Goal: Transaction & Acquisition: Purchase product/service

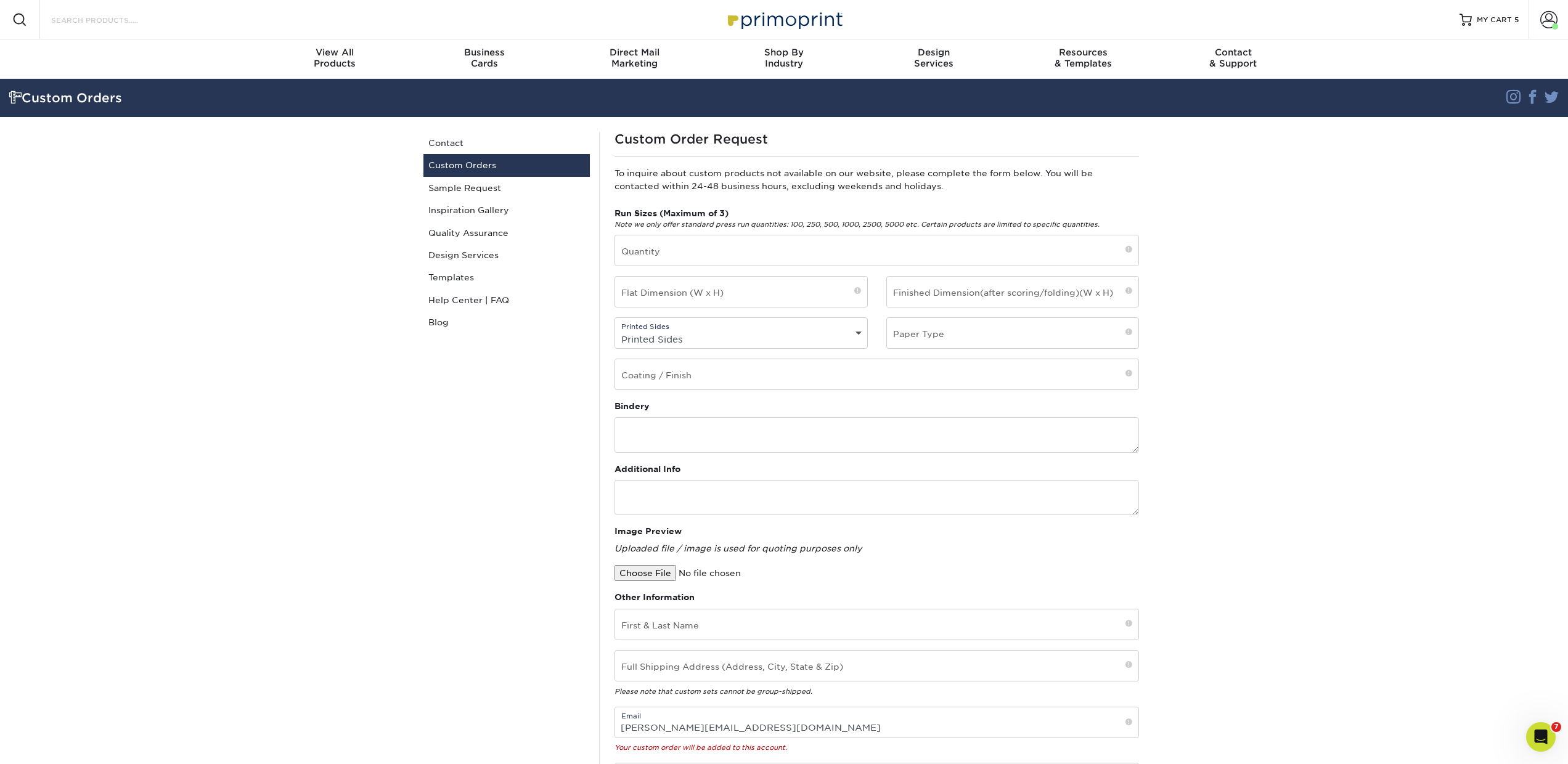
click at [159, 20] on input "Search Products" at bounding box center [110, 19] width 120 height 15
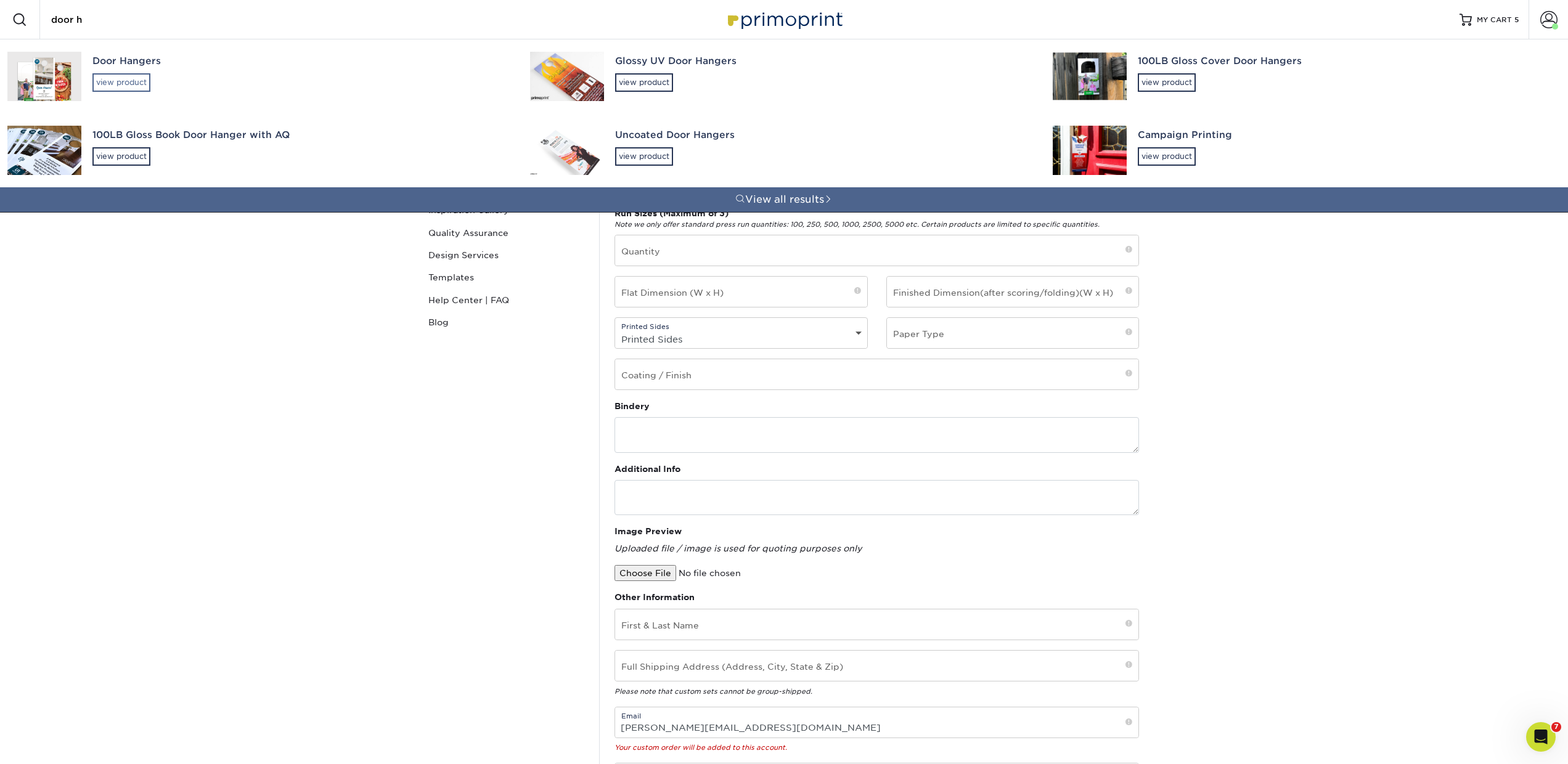
type input "door h"
click at [119, 77] on div "view product" at bounding box center [121, 82] width 58 height 18
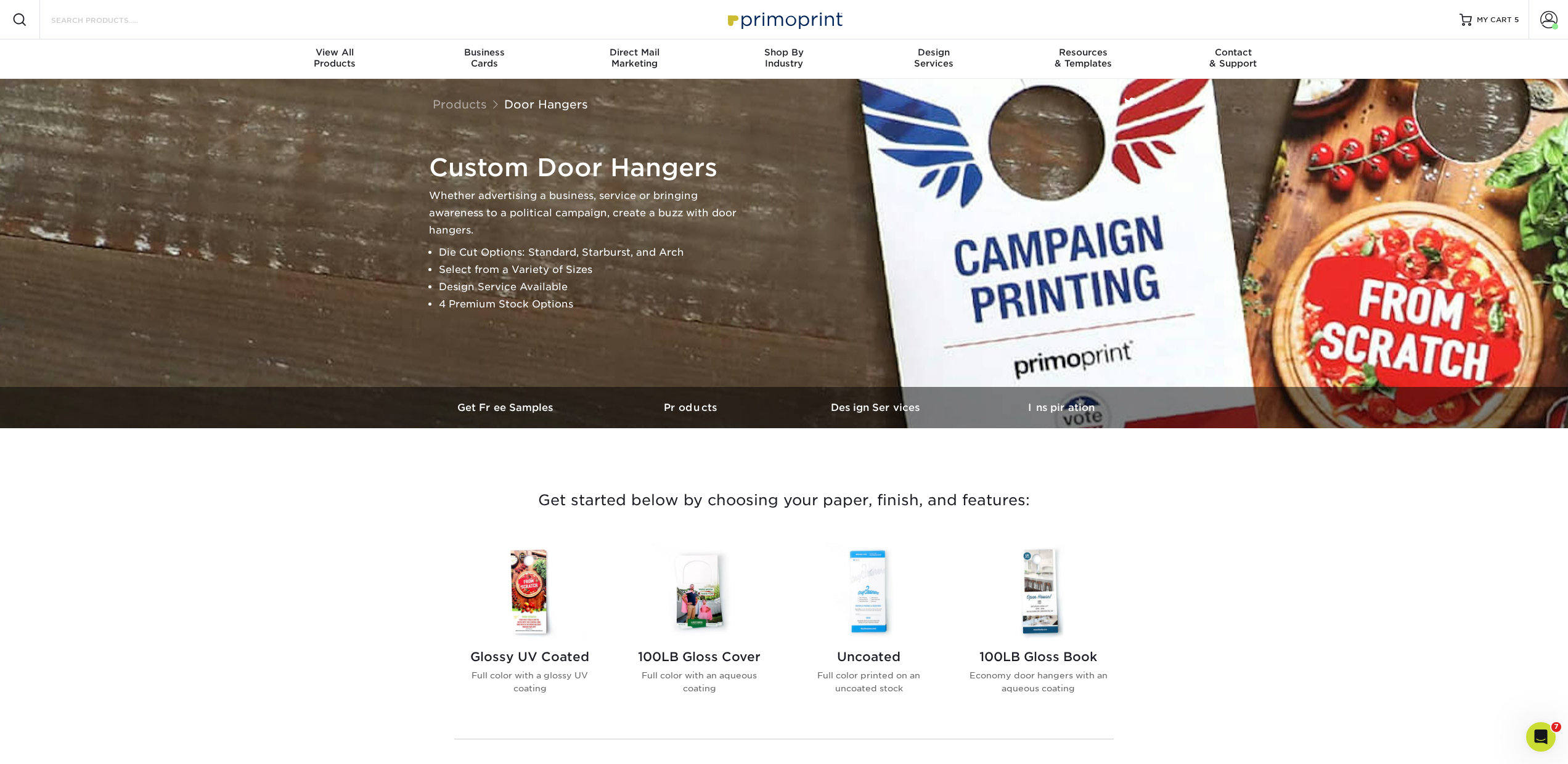
click at [163, 22] on input "Search Products" at bounding box center [110, 19] width 120 height 15
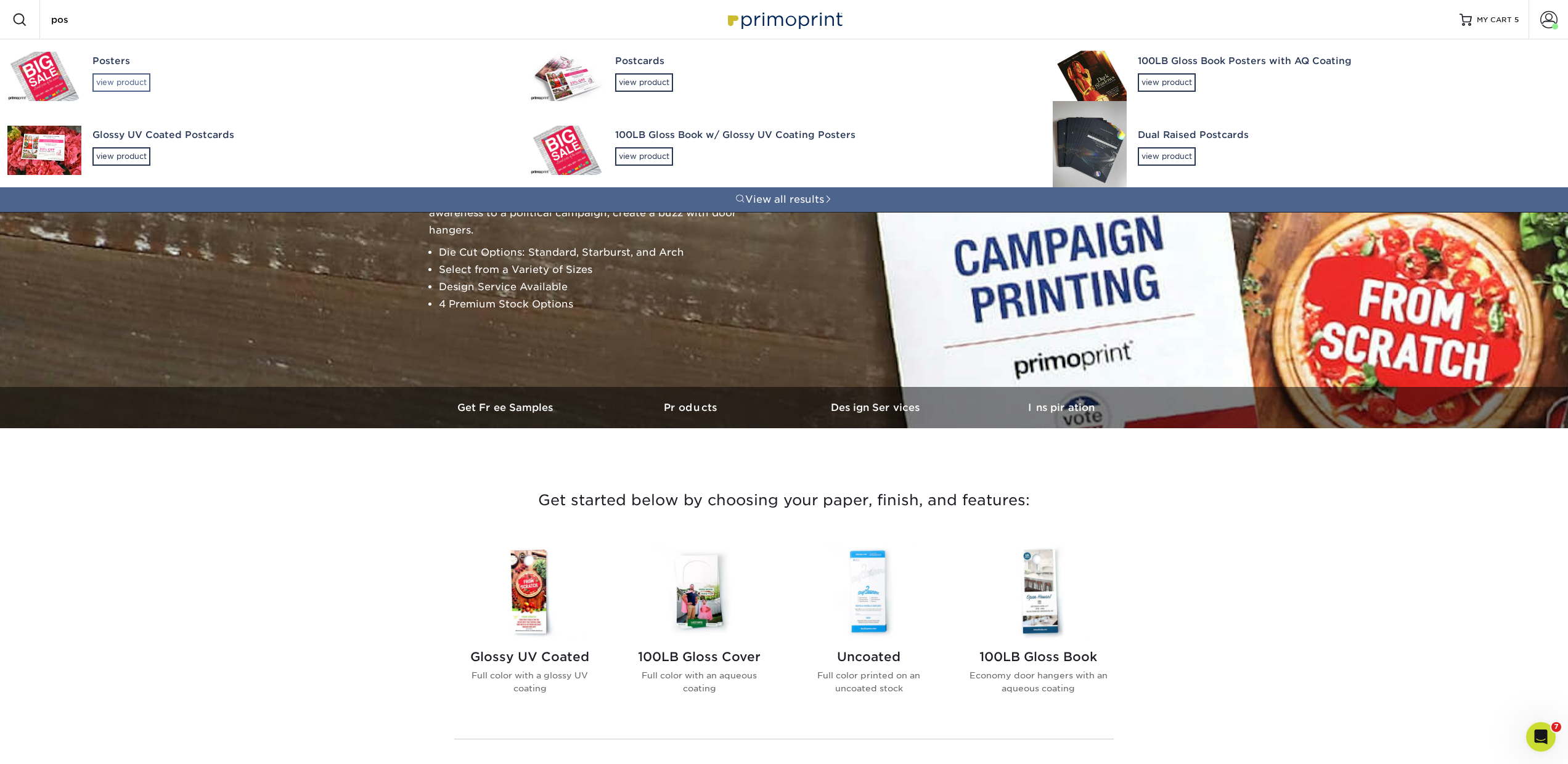
type input "pos"
click at [141, 83] on div "view product" at bounding box center [121, 82] width 58 height 18
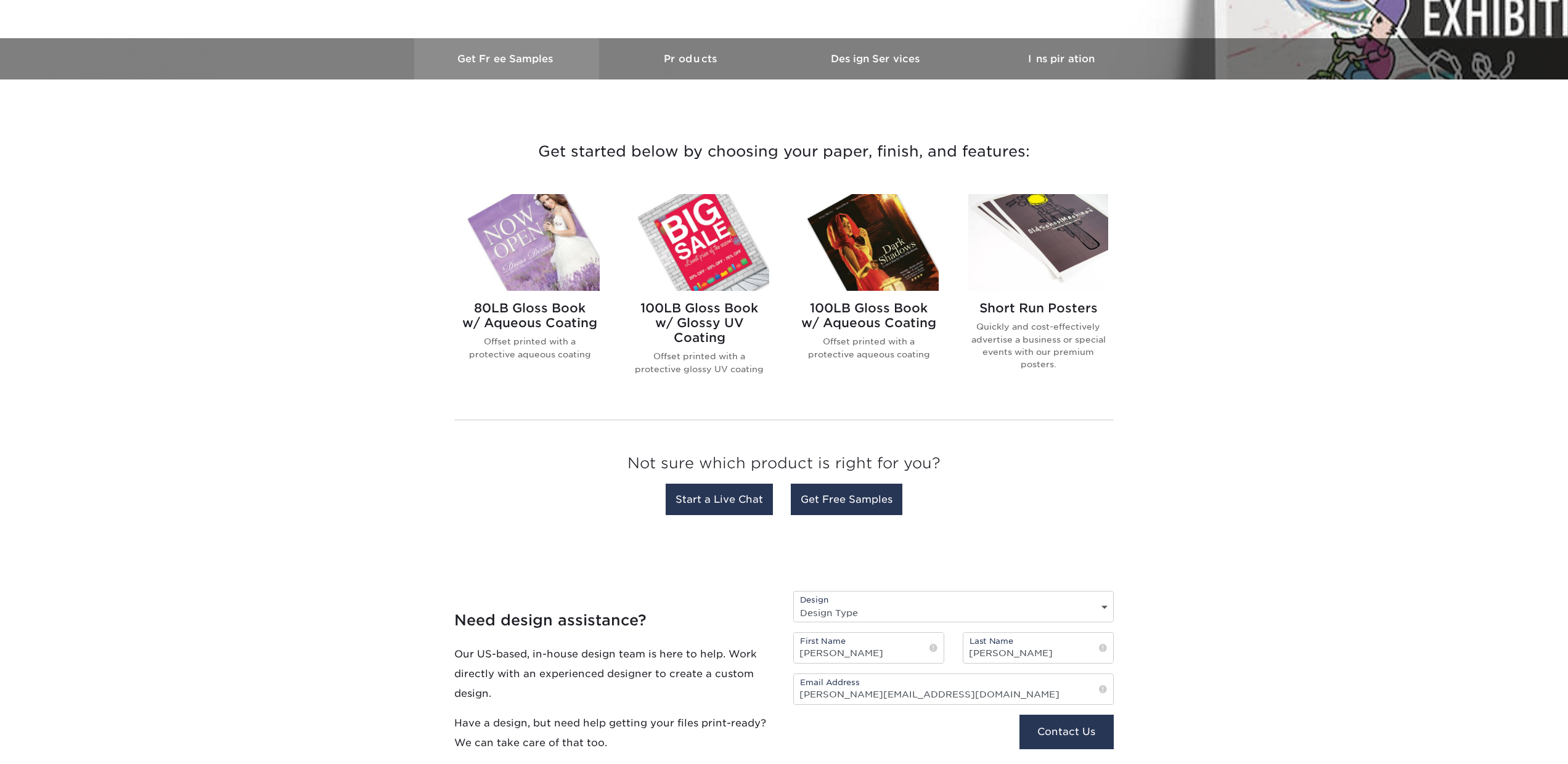
scroll to position [381, 0]
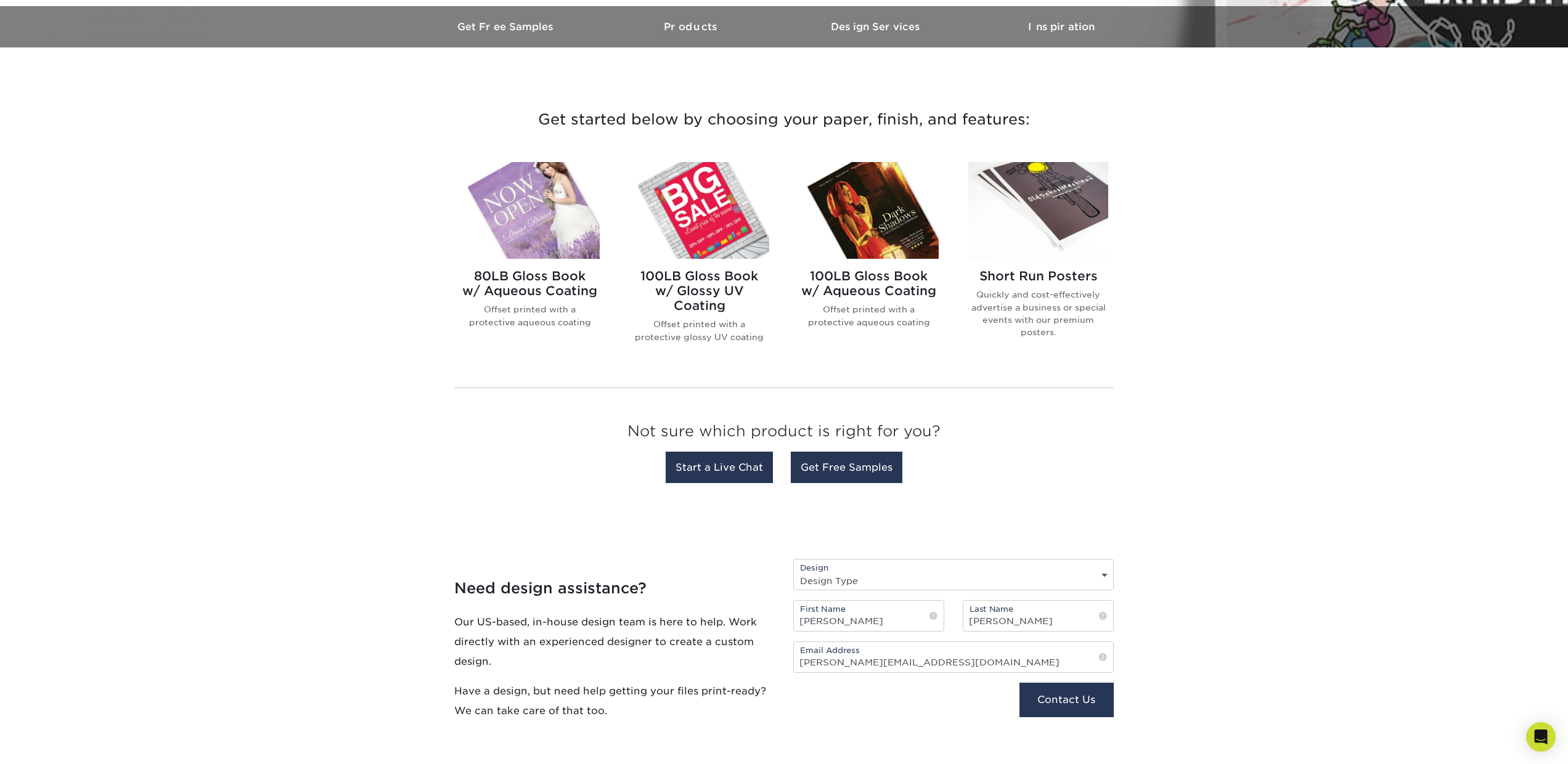
click at [1002, 276] on h2 "Short Run Posters" at bounding box center [1038, 276] width 140 height 15
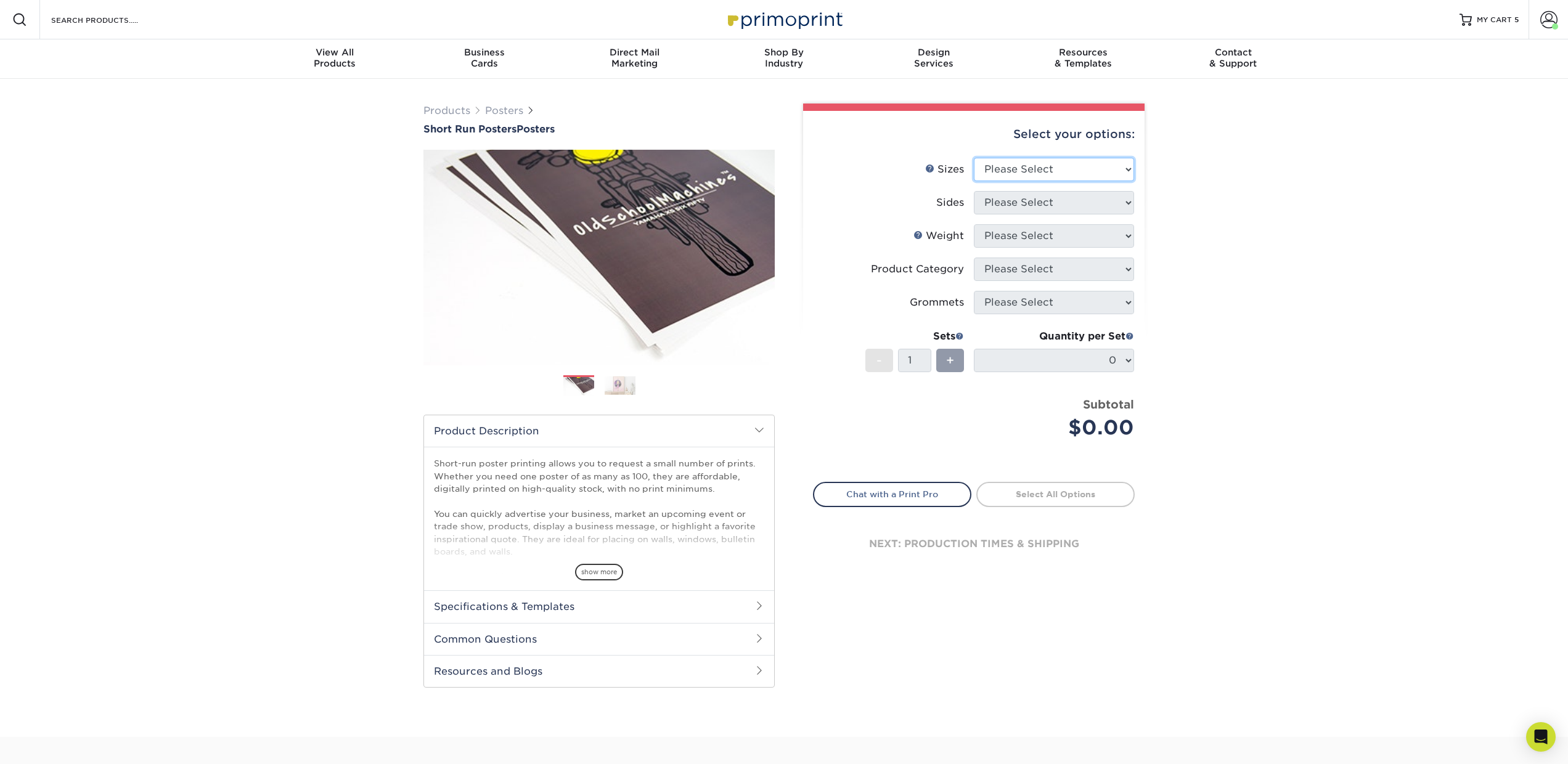
click at [1081, 173] on select "Please Select 12" x 12" 12" x 15" 12" x 17" 12" x 18" 12" x 20" 12" x 24" 12" x…" at bounding box center [1054, 169] width 160 height 23
click at [1005, 169] on select "Please Select 12" x 12" 12" x 15" 12" x 17" 12" x 18" 12" x 20" 12" x 24" 12" x…" at bounding box center [1054, 169] width 160 height 23
select select "12.00x36.00"
click at [974, 158] on select "Please Select 12" x 12" 12" x 15" 12" x 17" 12" x 18" 12" x 20" 12" x 24" 12" x…" at bounding box center [1054, 169] width 160 height 23
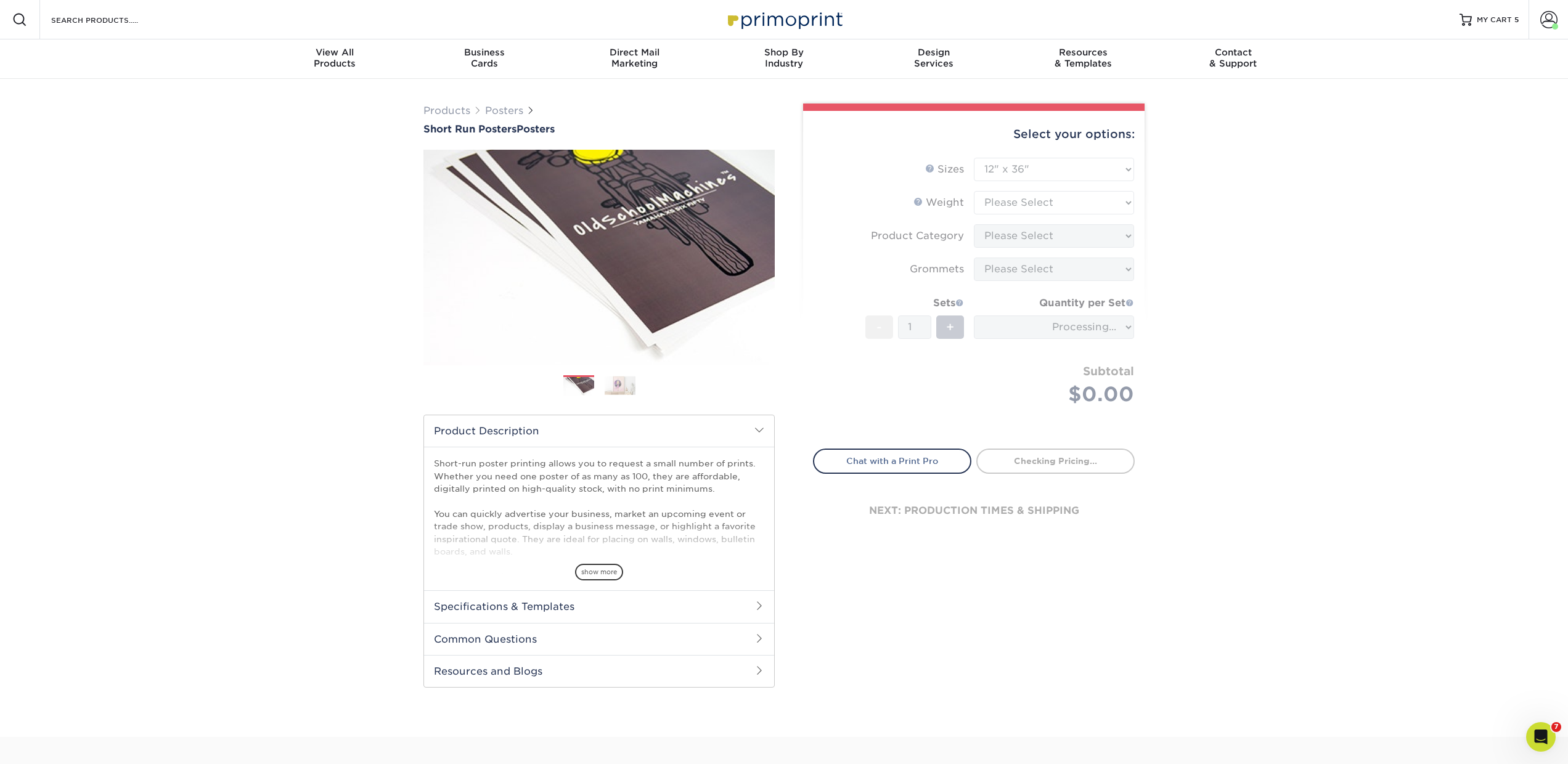
click at [1000, 207] on form "Sizes Help Sizes Please Select 12" x 12" 12" x 15" 12" x 17" 12" x 18" 12" x 20…" at bounding box center [974, 296] width 322 height 277
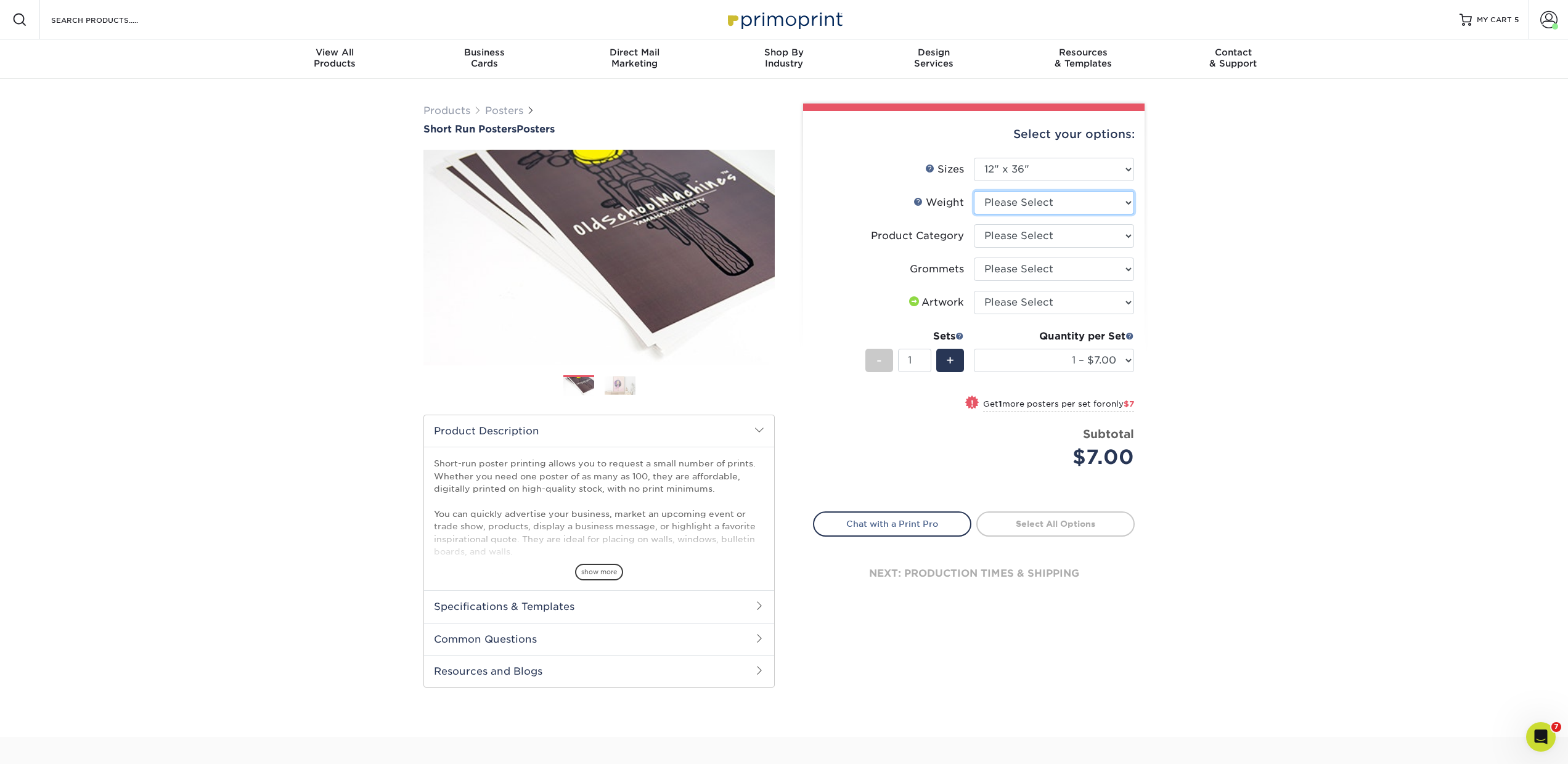
click at [1000, 207] on select "Please Select 12PTC2S" at bounding box center [1054, 202] width 160 height 23
select select "12PTC2S"
click at [974, 191] on select "Please Select 12PTC2S" at bounding box center [1054, 202] width 160 height 23
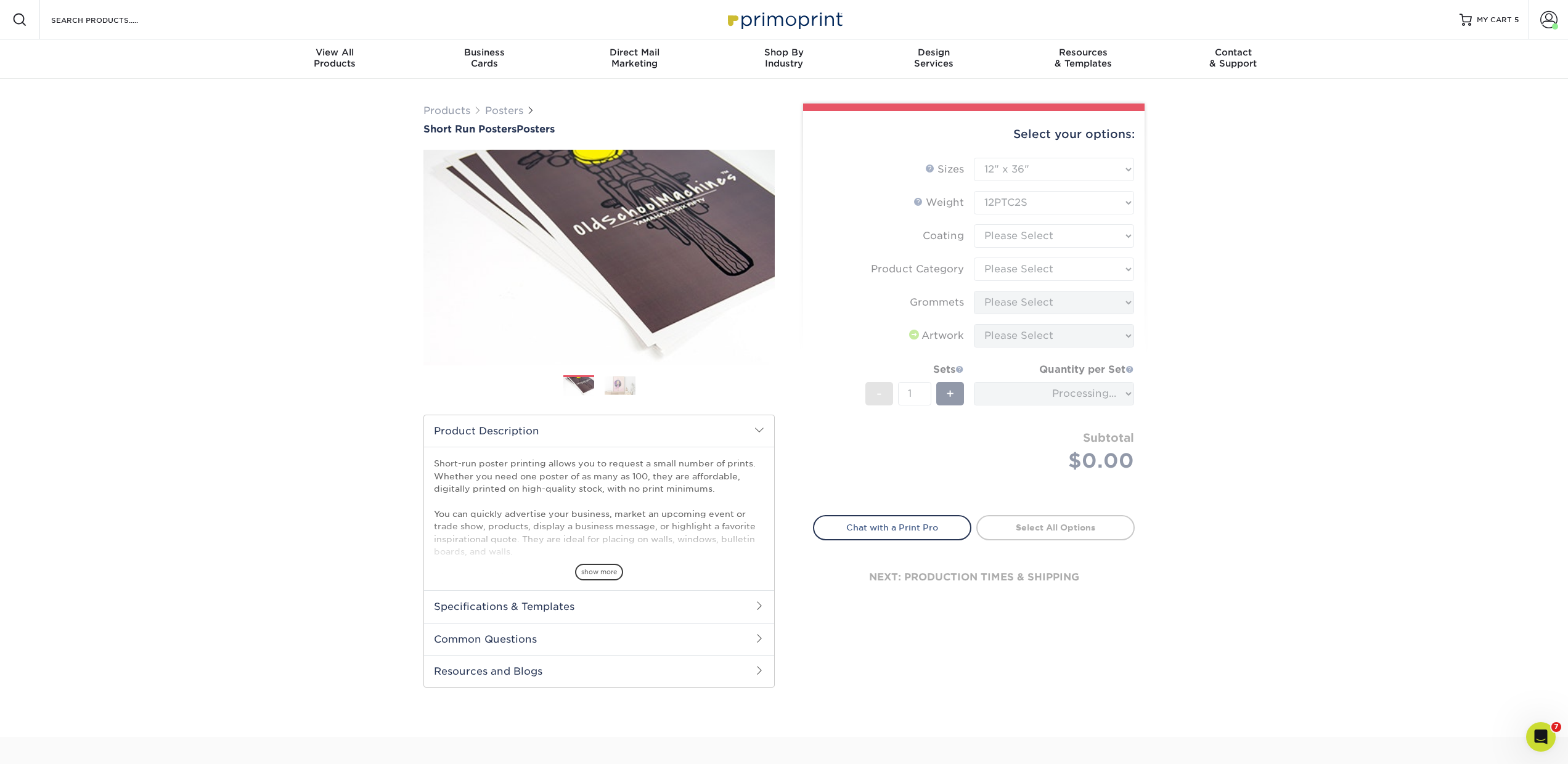
click at [998, 236] on form "Sizes Help Sizes Please Select 12" x 12" 12" x 15" 12" x 17" 12" x 18" 12" x 20…" at bounding box center [974, 329] width 322 height 343
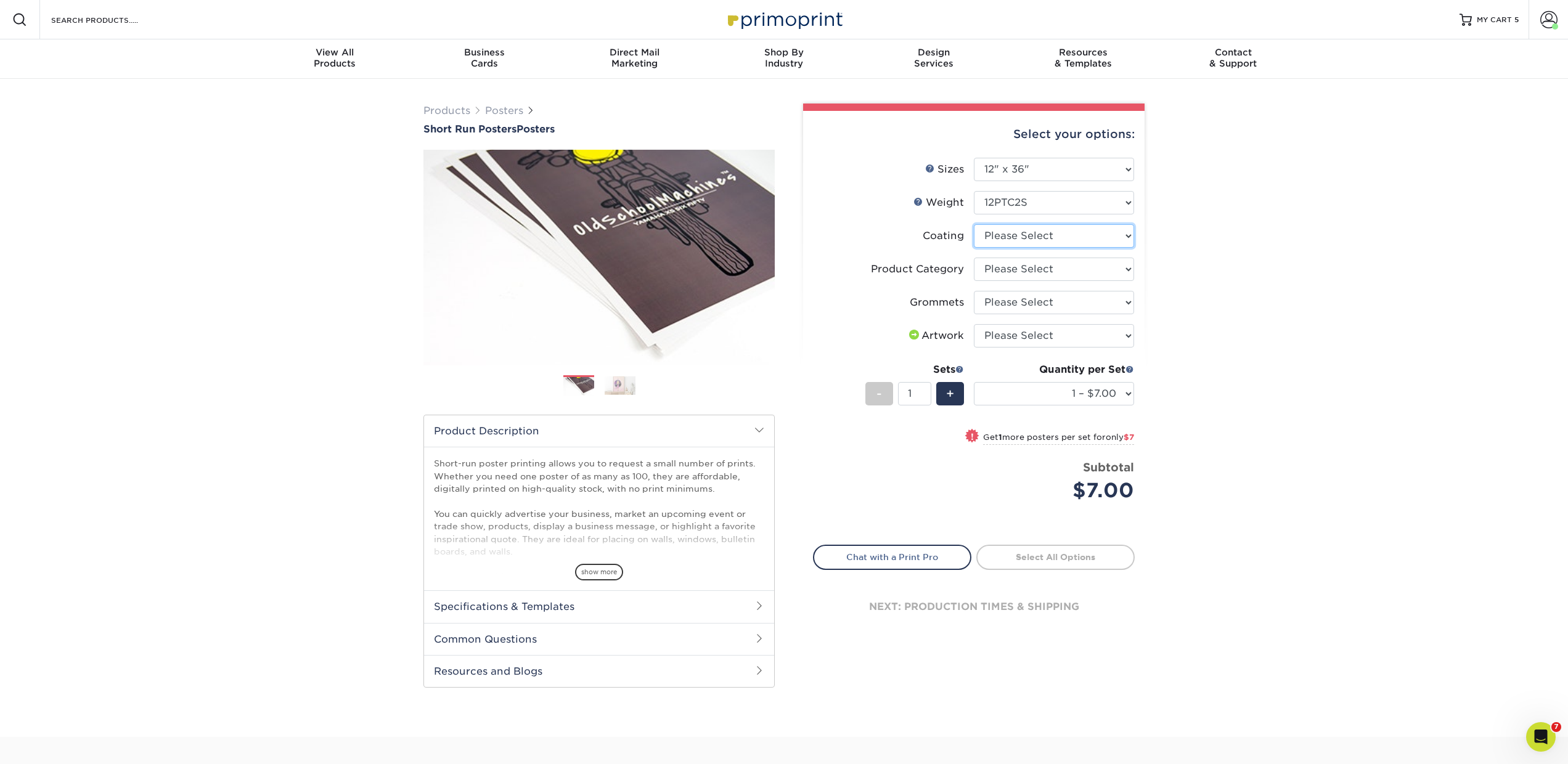
click at [996, 238] on select at bounding box center [1054, 236] width 160 height 23
select select "3e7618de-abca-4bda-9f97-8b9129e913d8"
click at [974, 225] on select at bounding box center [1054, 236] width 160 height 23
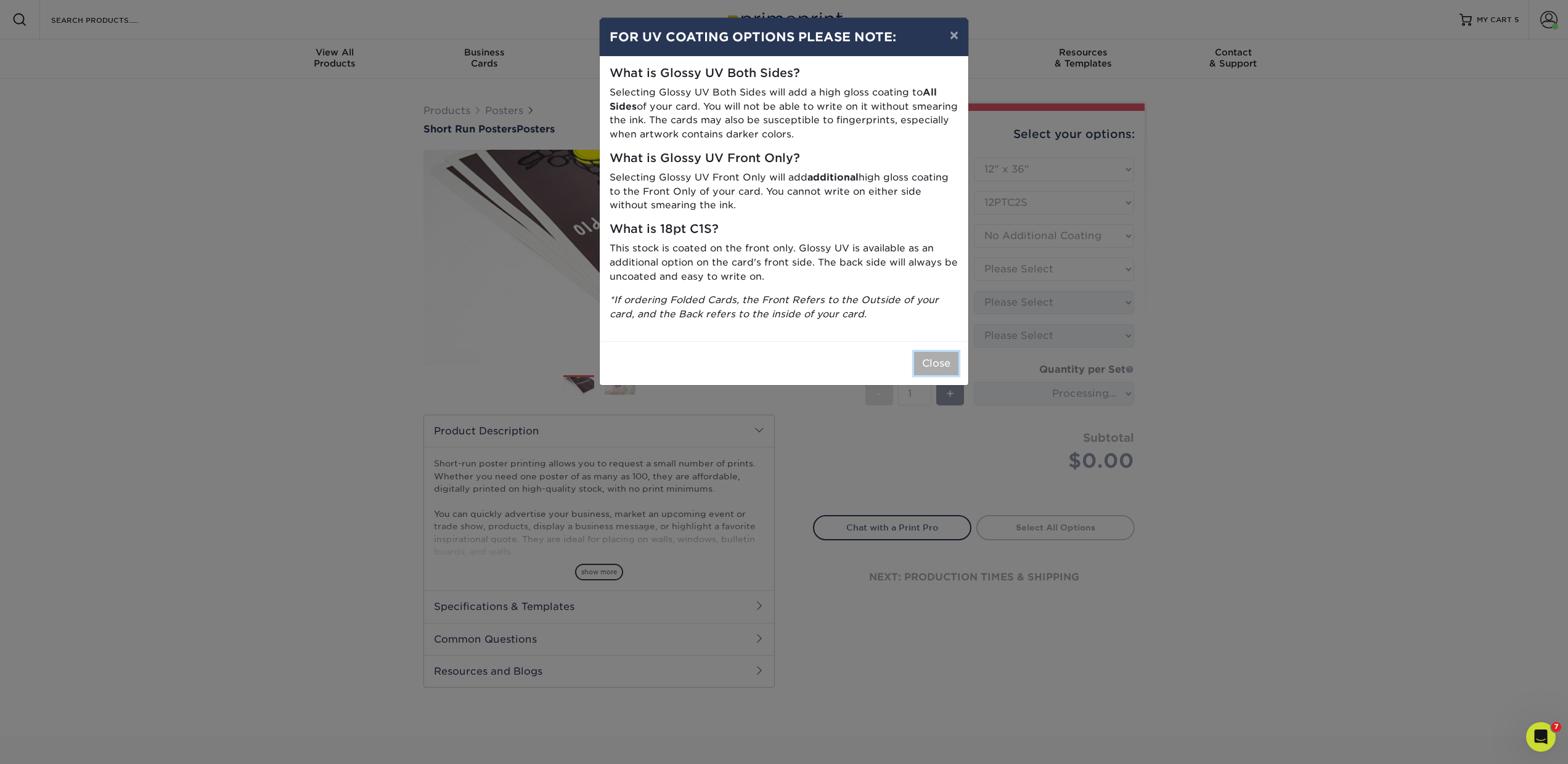
click at [938, 355] on button "Close" at bounding box center [935, 363] width 44 height 23
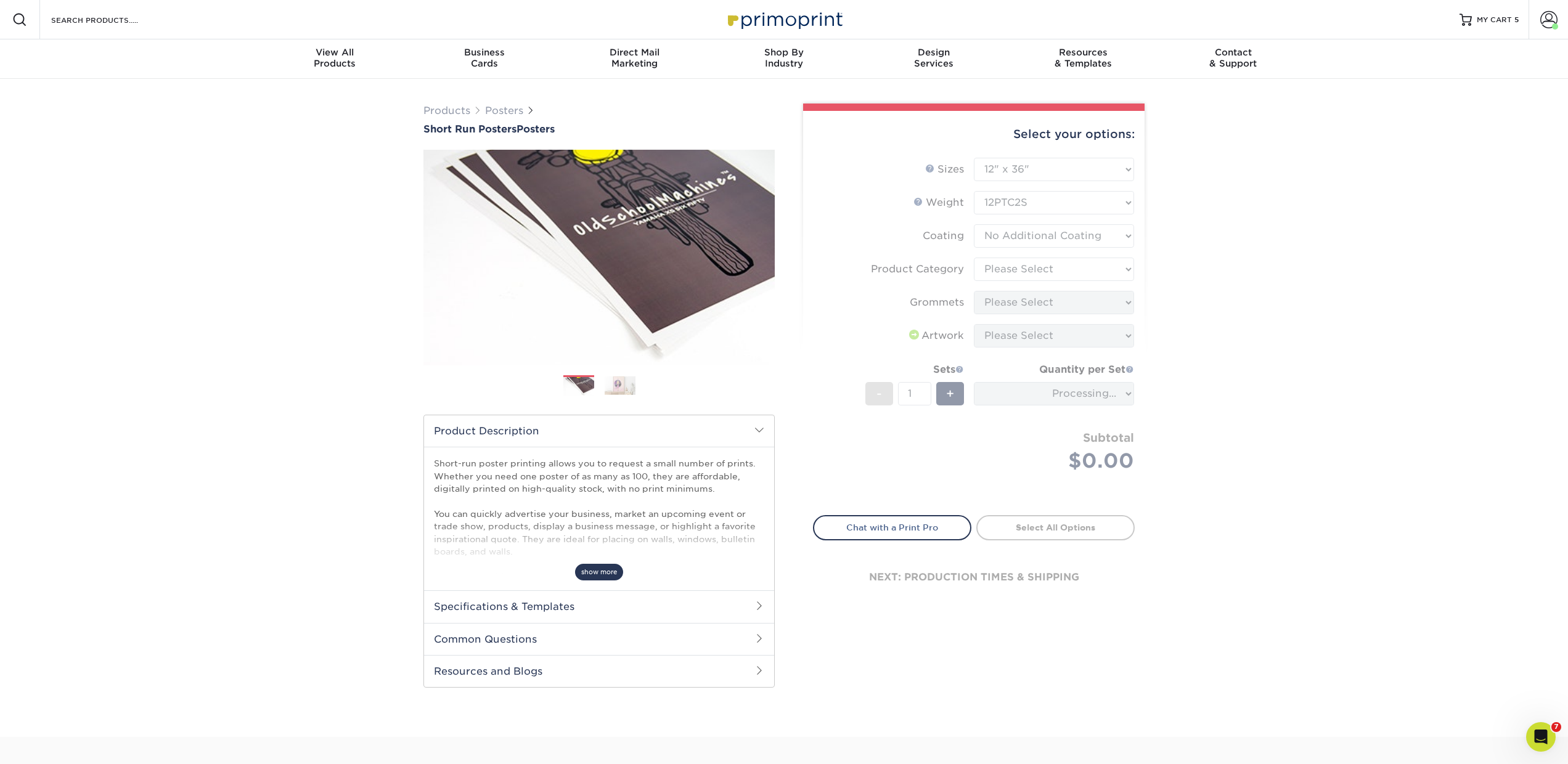
click at [588, 568] on span "show more" at bounding box center [599, 571] width 48 height 16
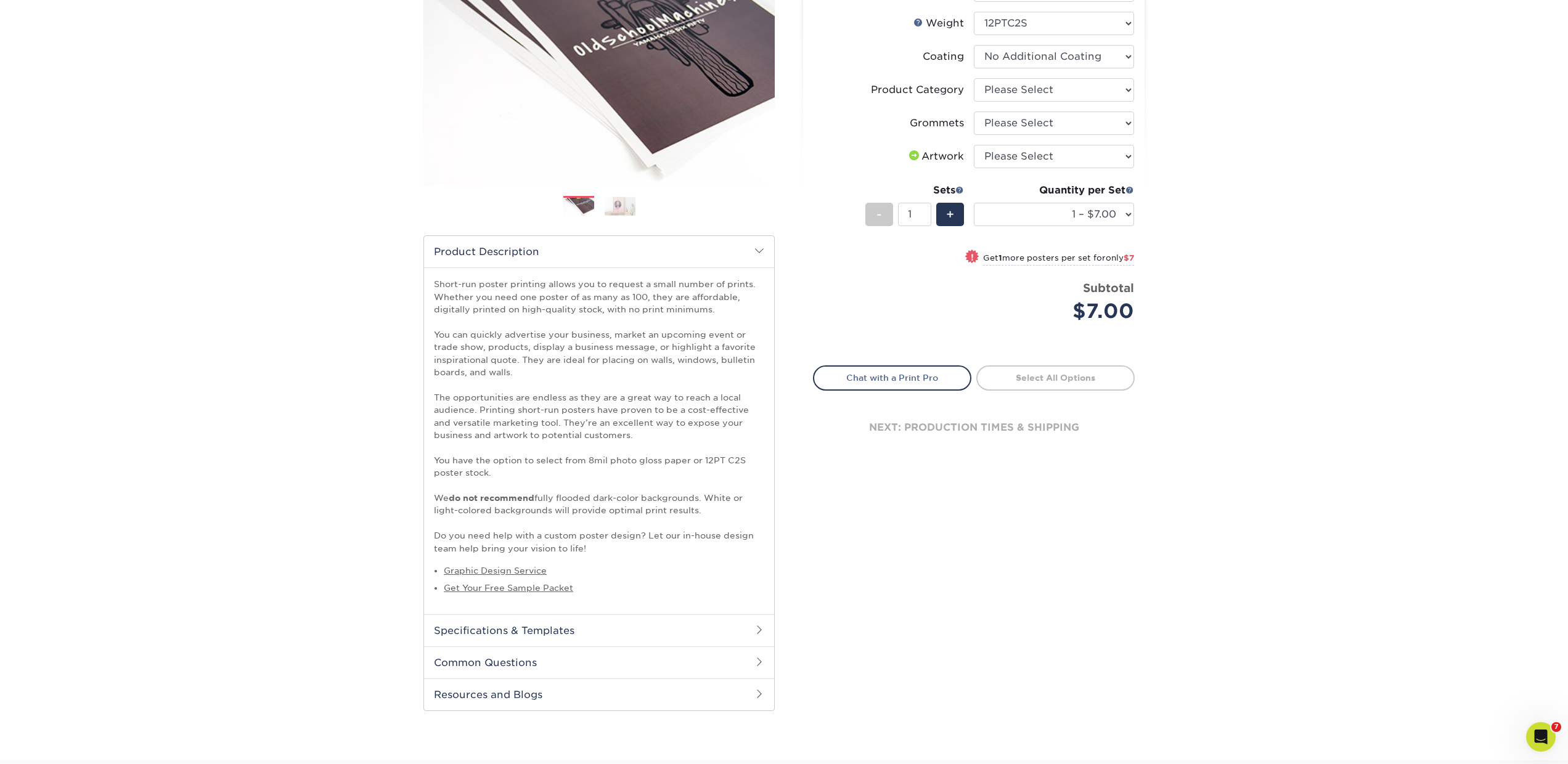
scroll to position [137, 0]
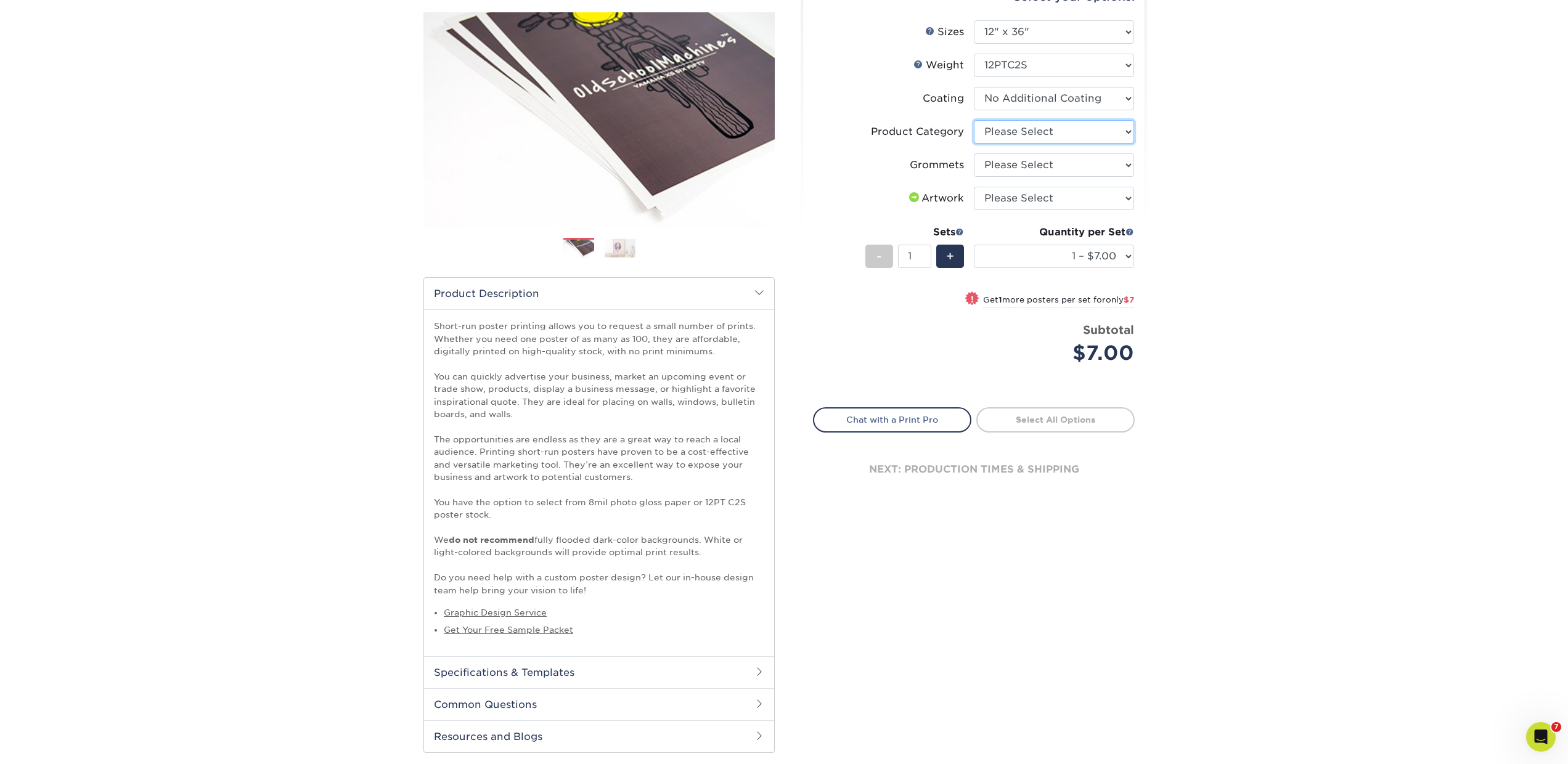
click at [1025, 133] on select "Please Select Blockout Poster" at bounding box center [1054, 131] width 160 height 23
select select "fa4be506-53fb-4ae9-92ef-b1dd4b719e38"
click at [974, 120] on select "Please Select Blockout Poster" at bounding box center [1054, 131] width 160 height 23
click at [1004, 160] on select "Please Select No Grommets Yes, Grommet All 4 Corners Yes, Grommets Top Corners …" at bounding box center [1054, 165] width 160 height 23
select select "90d329df-db80-4206-b821-ff9d3f363977"
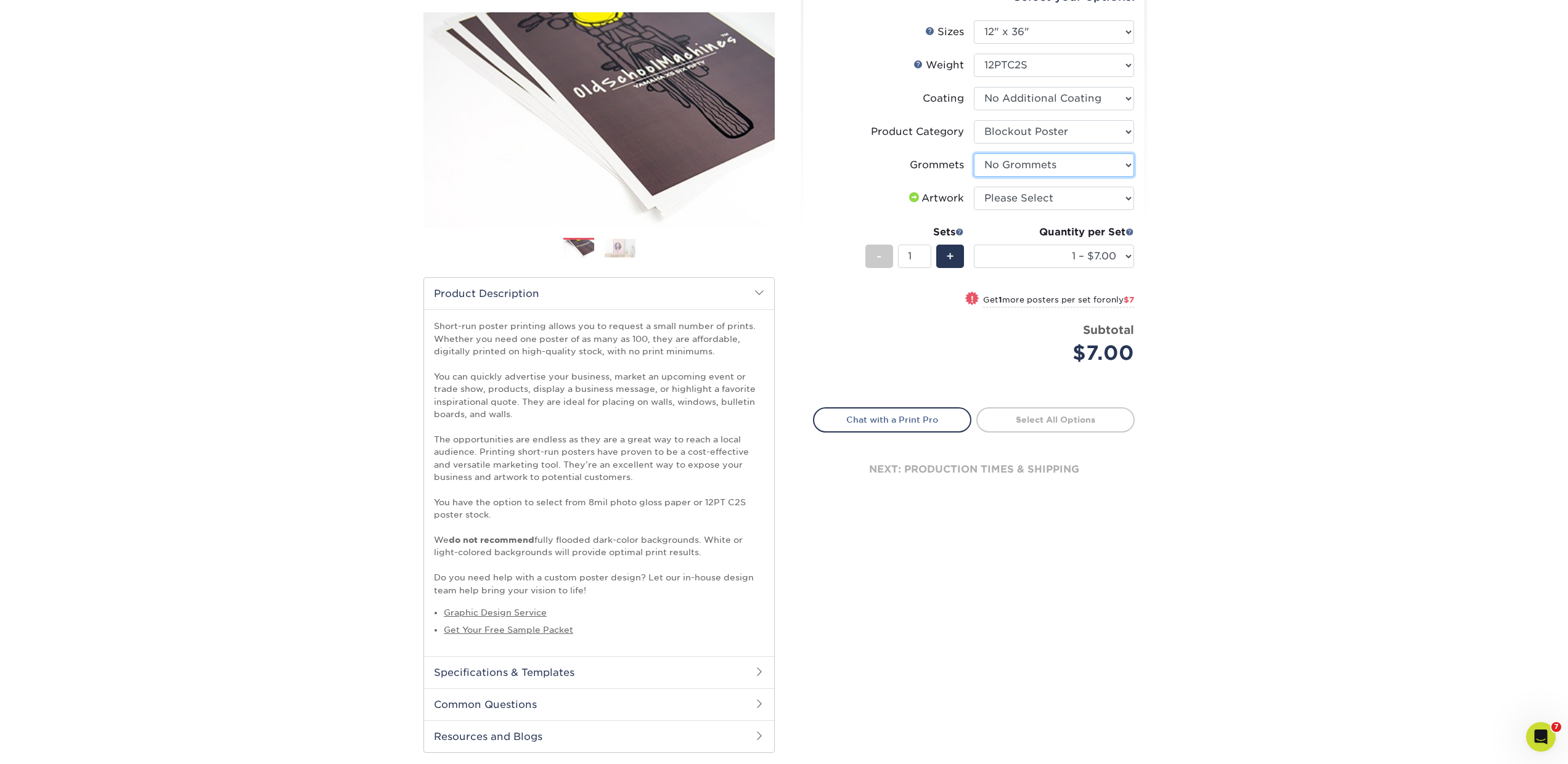
click at [974, 154] on select "Please Select No Grommets Yes, Grommet All 4 Corners Yes, Grommets Top Corners …" at bounding box center [1054, 165] width 160 height 23
click at [997, 199] on select "Please Select I will upload files I need a design - $150" at bounding box center [1054, 198] width 160 height 23
select select "upload"
click at [974, 187] on select "Please Select I will upload files I need a design - $150" at bounding box center [1054, 198] width 160 height 23
click at [1018, 29] on select "Please Select 12" x 12" 12" x 15" 12" x 17" 12" x 18" 12" x 20" 12" x 24" 12" x…" at bounding box center [1054, 32] width 160 height 23
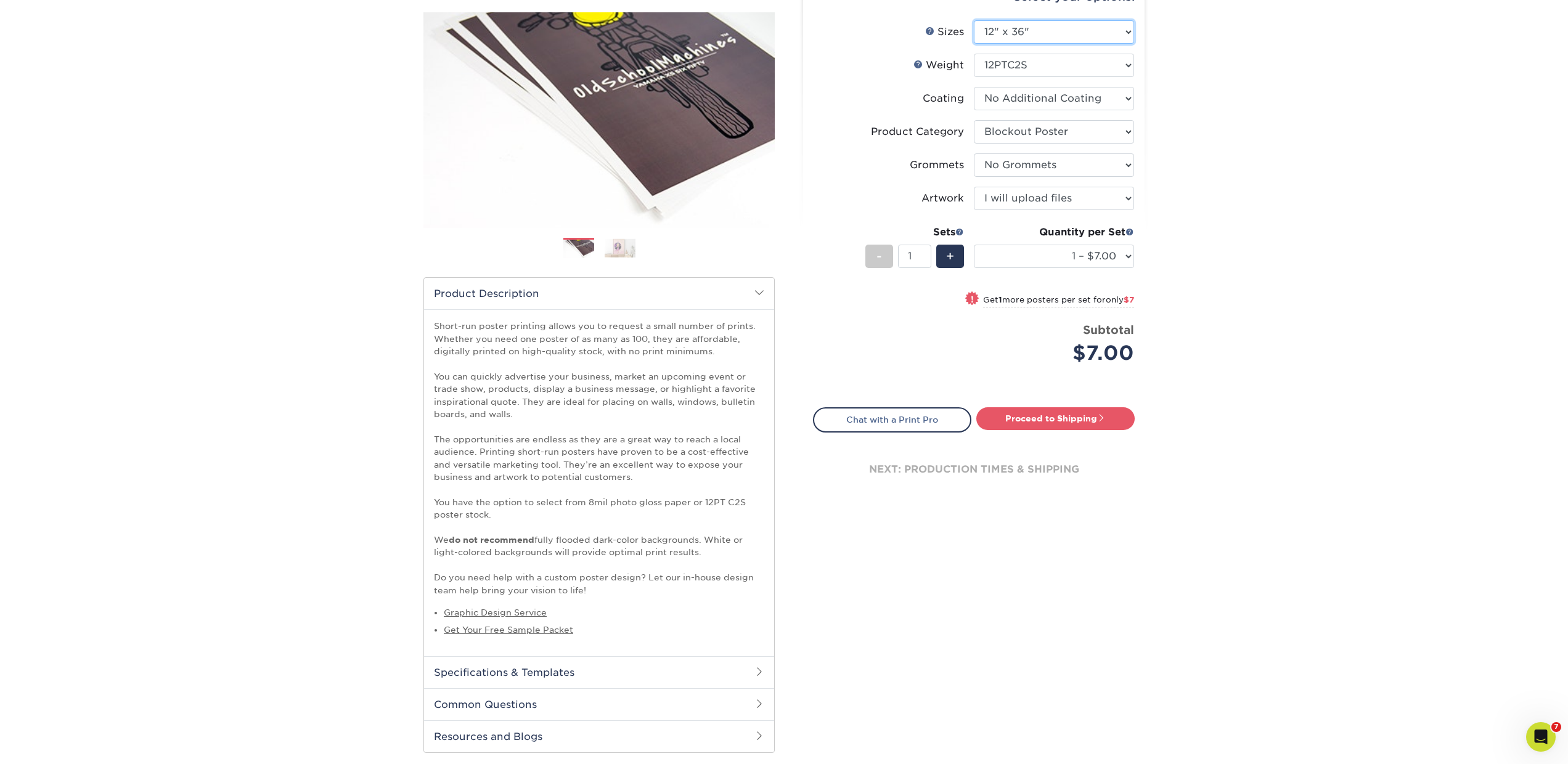
select select "12.00x24.00"
click at [974, 21] on select "Please Select 12" x 12" 12" x 15" 12" x 17" 12" x 18" 12" x 20" 12" x 24" 12" x…" at bounding box center [1054, 32] width 160 height 23
select select "-1"
select select
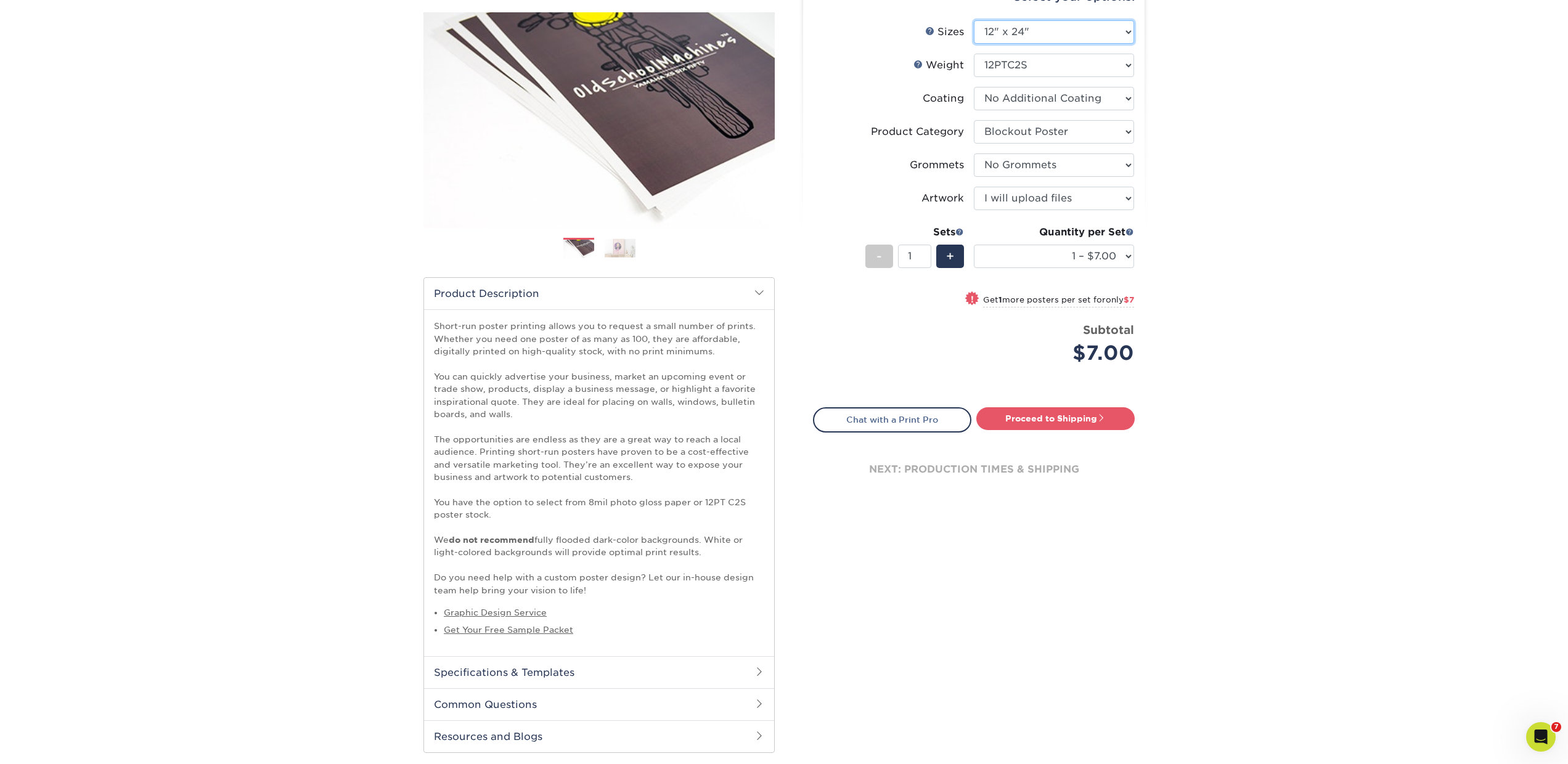
select select "-1"
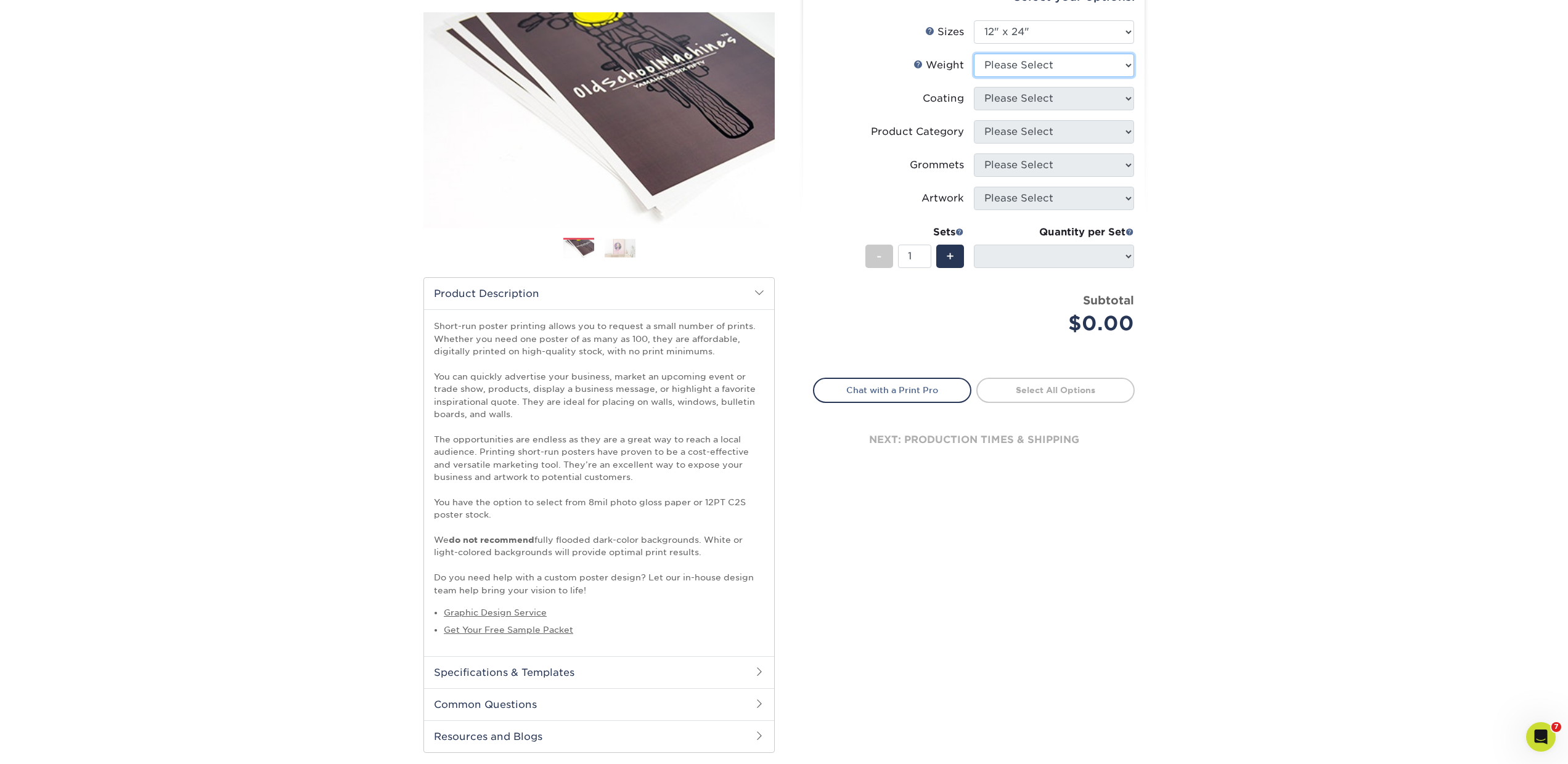
click at [1002, 70] on select "Please Select 12PTC2S 8PHOTO" at bounding box center [1054, 65] width 160 height 23
drag, startPoint x: 588, startPoint y: 502, endPoint x: 609, endPoint y: 510, distance: 22.5
click at [609, 510] on p "Short-run poster printing allows you to request a small number of prints. Wheth…" at bounding box center [599, 458] width 330 height 277
drag, startPoint x: 589, startPoint y: 498, endPoint x: 609, endPoint y: 516, distance: 26.9
click at [609, 516] on p "Short-run poster printing allows you to request a small number of prints. Wheth…" at bounding box center [599, 458] width 330 height 277
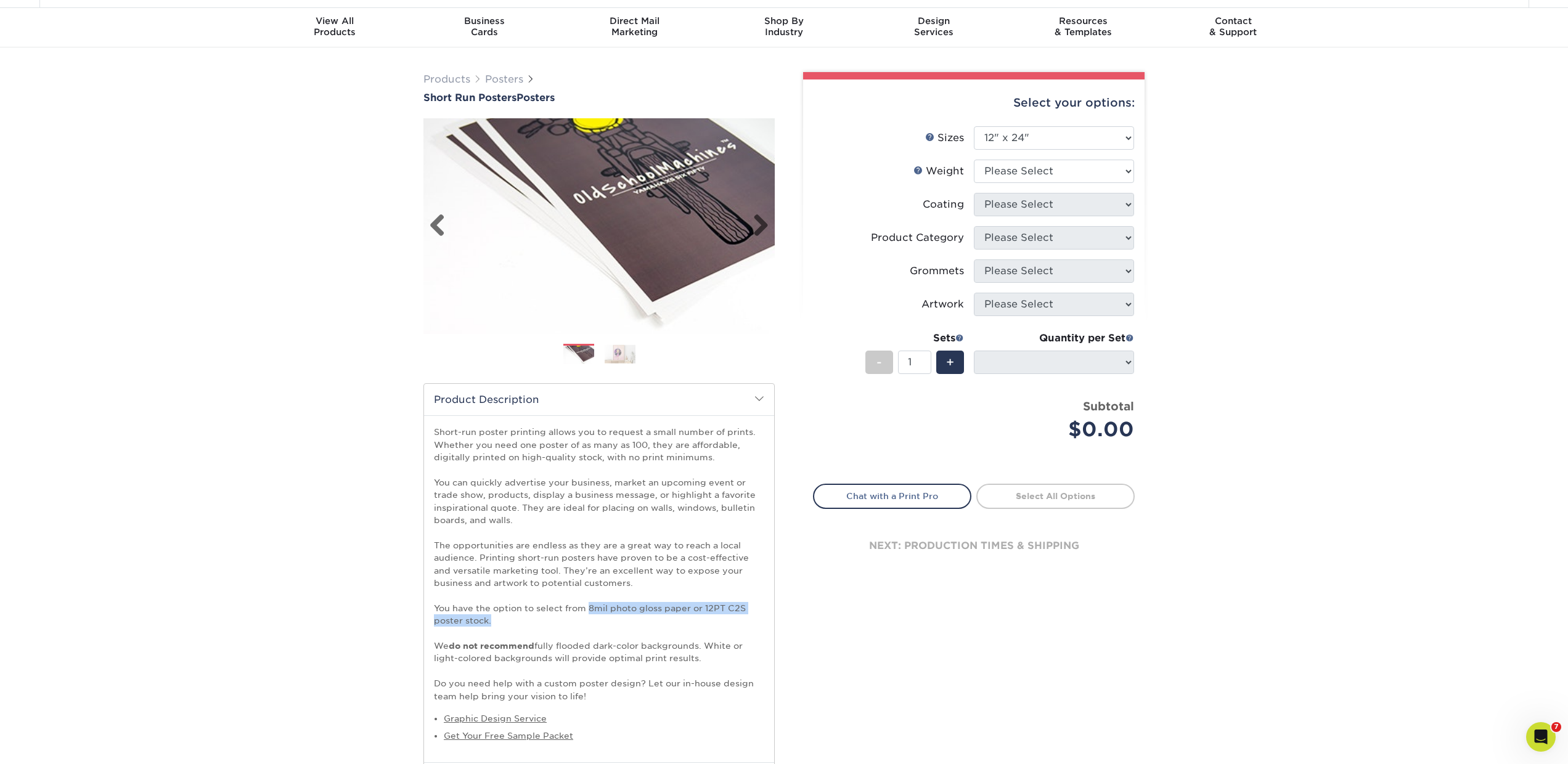
scroll to position [0, 0]
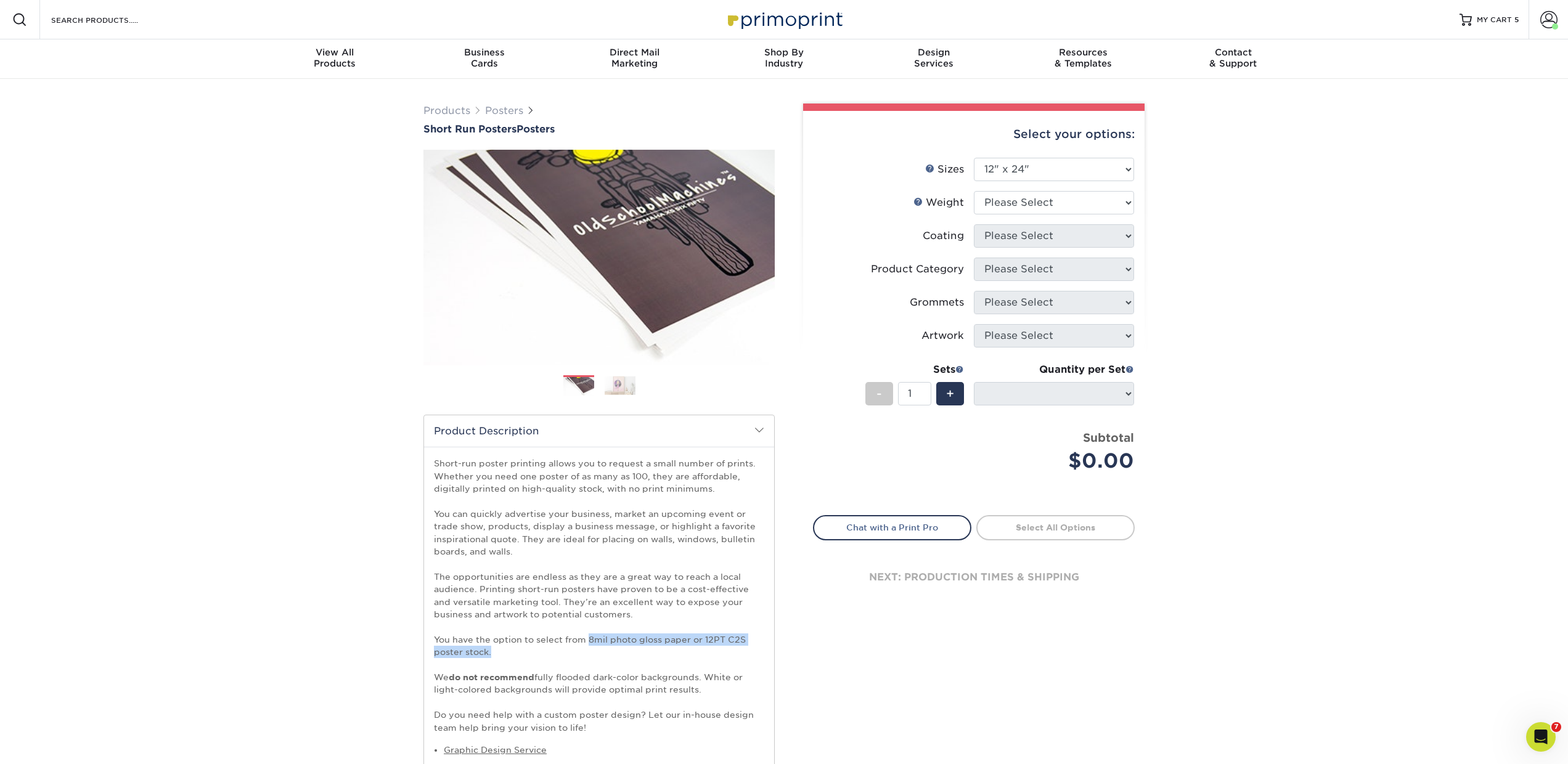
click at [588, 639] on p "Short-run poster printing allows you to request a small number of prints. Wheth…" at bounding box center [599, 595] width 330 height 277
drag, startPoint x: 432, startPoint y: 637, endPoint x: 507, endPoint y: 652, distance: 76.5
click at [507, 652] on div "Short-run poster printing allows you to request a small number of prints. Wheth…" at bounding box center [599, 620] width 350 height 347
copy p "You have the option to select from 8mil photo gloss paper or 12PT C2S poster st…"
click at [992, 166] on select "Please Select 12" x 12" 12" x 15" 12" x 17" 12" x 18" 12" x 20" 12" x 24" 12" x…" at bounding box center [1054, 169] width 160 height 23
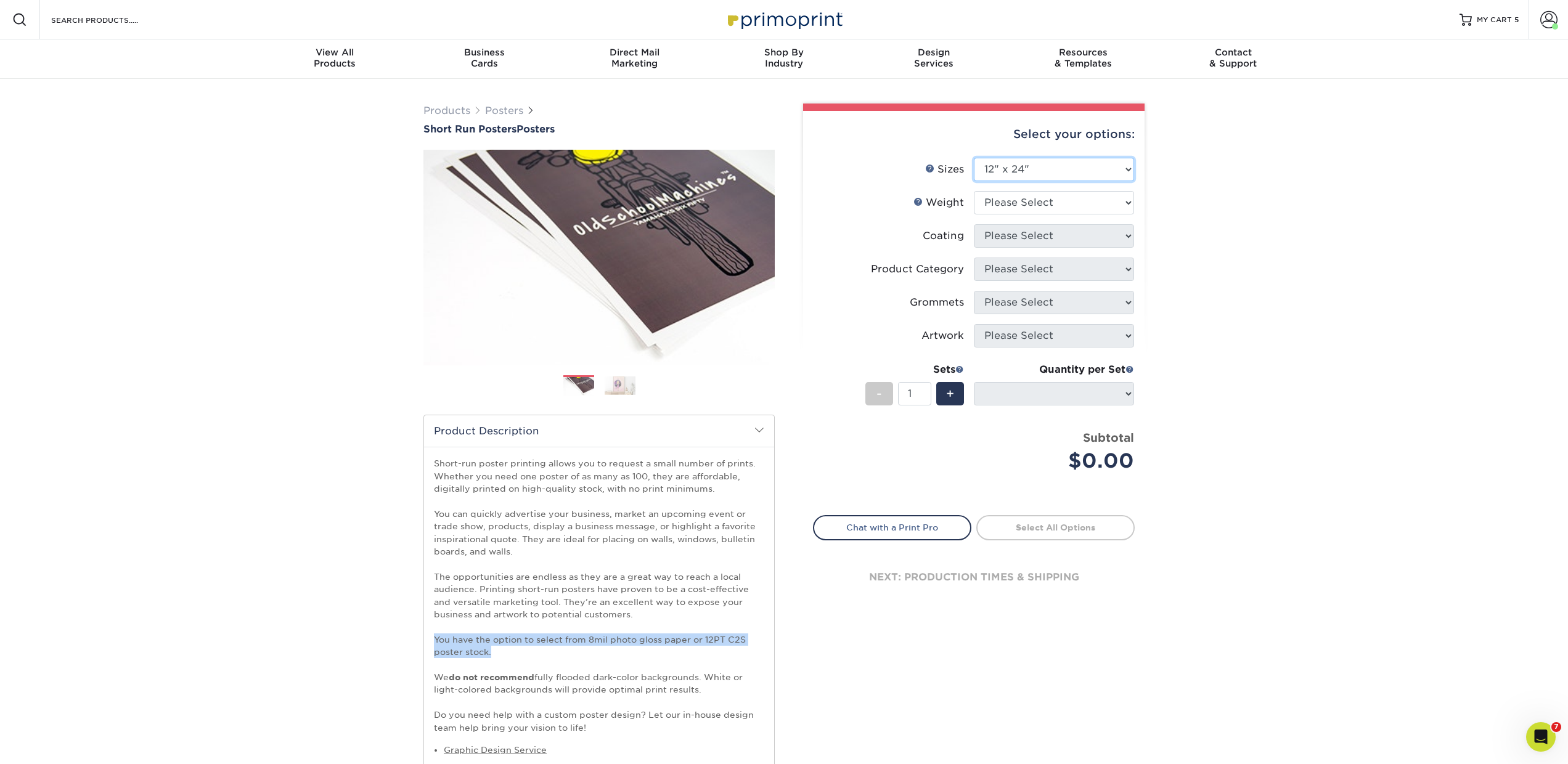
click at [1017, 171] on select "Please Select 12" x 12" 12" x 15" 12" x 17" 12" x 18" 12" x 20" 12" x 24" 12" x…" at bounding box center [1054, 169] width 160 height 23
click at [989, 205] on select "Please Select 12PTC2S 8PHOTO" at bounding box center [1054, 202] width 160 height 23
click at [998, 198] on select "Please Select 12PTC2S 8PHOTO" at bounding box center [1054, 202] width 160 height 23
click at [1013, 166] on select "Please Select 12" x 12" 12" x 15" 12" x 17" 12" x 18" 12" x 20" 12" x 24" 12" x…" at bounding box center [1054, 169] width 160 height 23
click at [974, 158] on select "Please Select 12" x 12" 12" x 15" 12" x 17" 12" x 18" 12" x 20" 12" x 24" 12" x…" at bounding box center [1054, 169] width 160 height 23
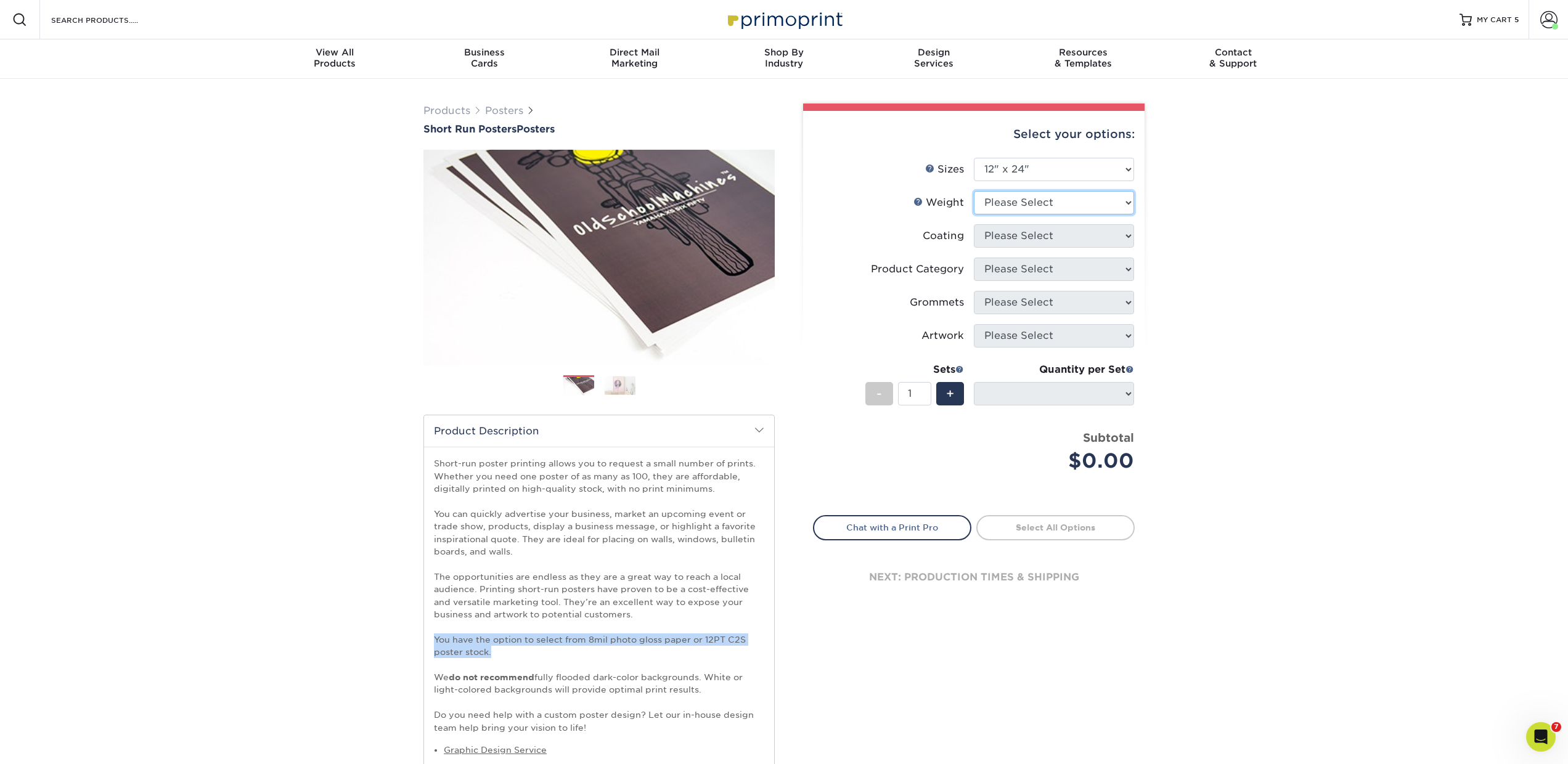
click at [1009, 194] on select "Please Select 12PTC2S 8PHOTO" at bounding box center [1054, 202] width 160 height 23
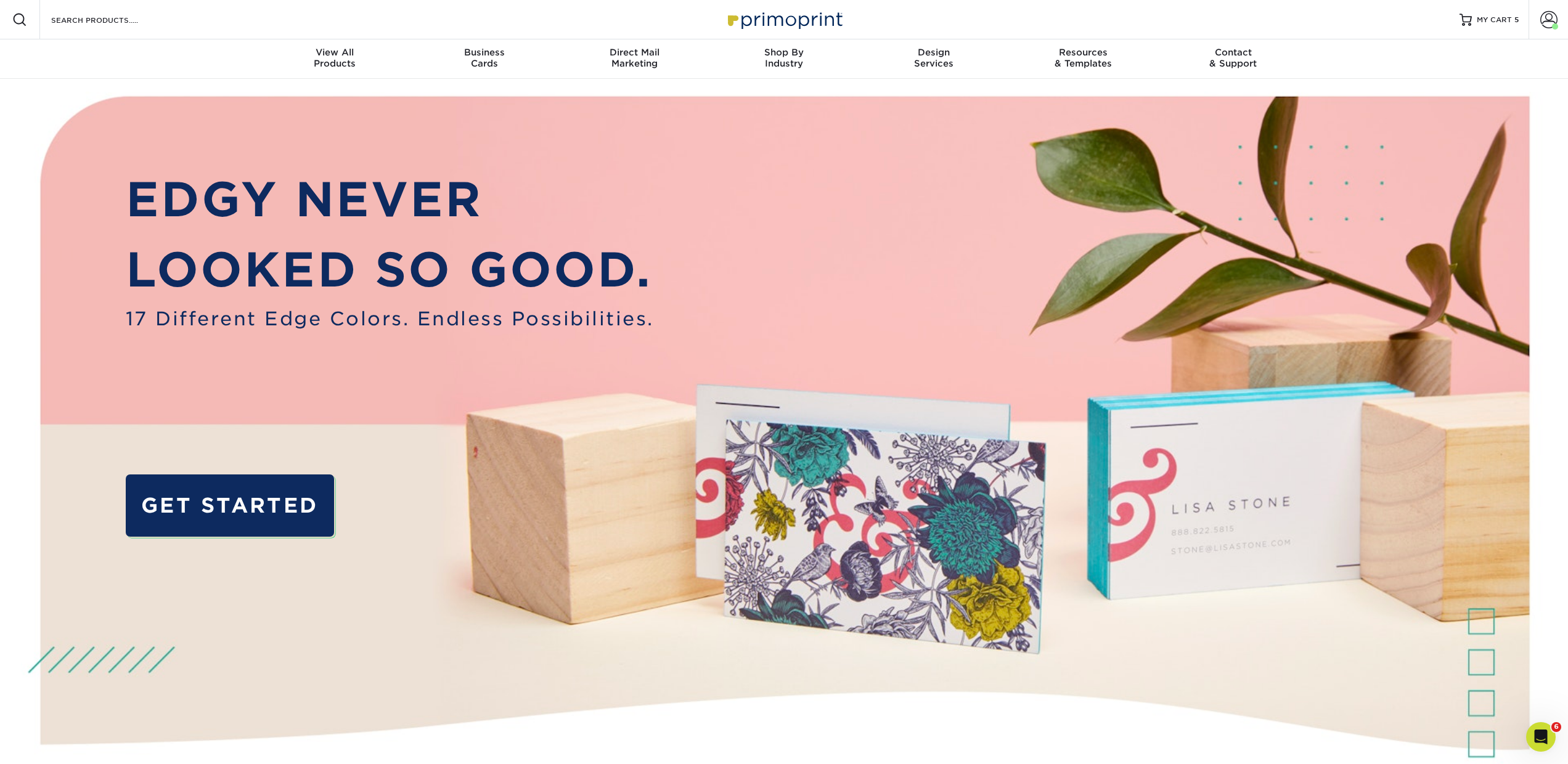
click at [96, 29] on div "Search Products" at bounding box center [105, 20] width 130 height 40
click at [79, 27] on input "Search Products" at bounding box center [110, 19] width 120 height 15
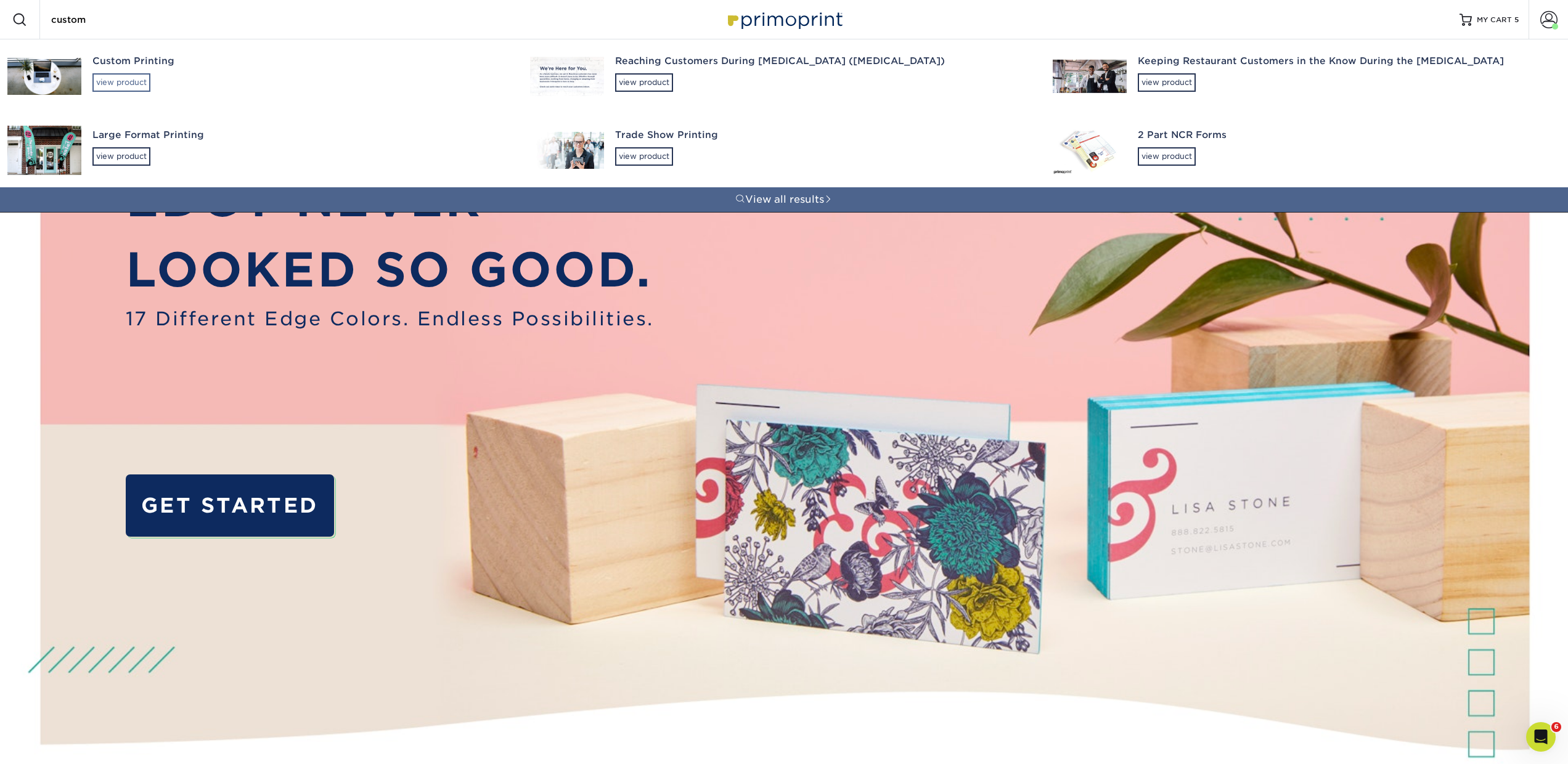
type input "custom"
click at [112, 80] on div "view product" at bounding box center [121, 82] width 58 height 18
